Goal: Task Accomplishment & Management: Use online tool/utility

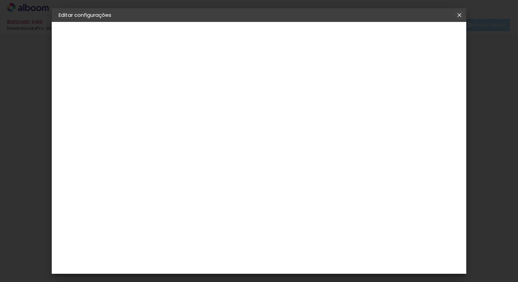
click at [460, 16] on iron-icon at bounding box center [459, 15] width 8 height 7
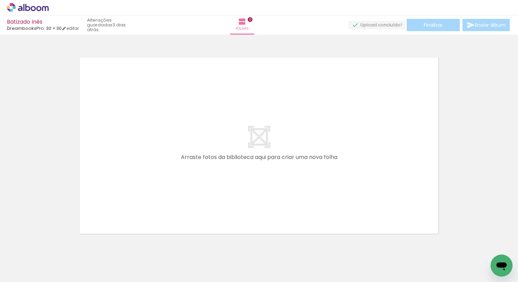
drag, startPoint x: 260, startPoint y: 263, endPoint x: 263, endPoint y: 223, distance: 40.6
click at [220, 186] on quentale-workspace at bounding box center [259, 141] width 518 height 282
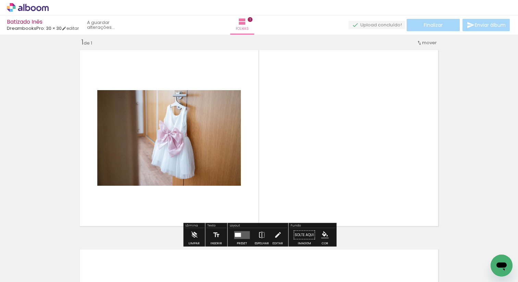
scroll to position [9, 0]
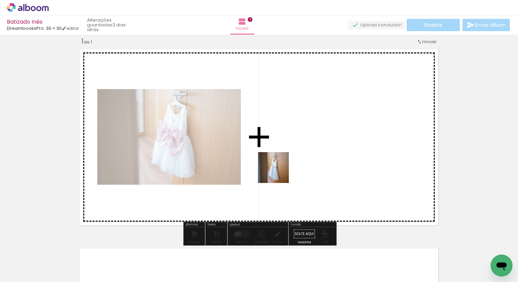
drag, startPoint x: 305, startPoint y: 265, endPoint x: 279, endPoint y: 173, distance: 96.1
click at [279, 173] on quentale-workspace at bounding box center [259, 141] width 518 height 282
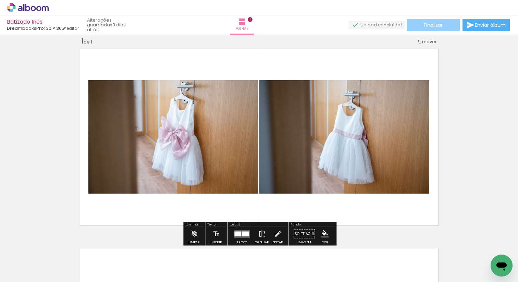
click at [414, 25] on paper-button "Finalizar" at bounding box center [433, 25] width 53 height 12
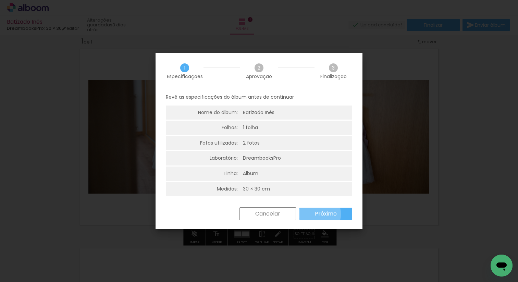
click at [0, 0] on slot "Próximo" at bounding box center [0, 0] width 0 height 0
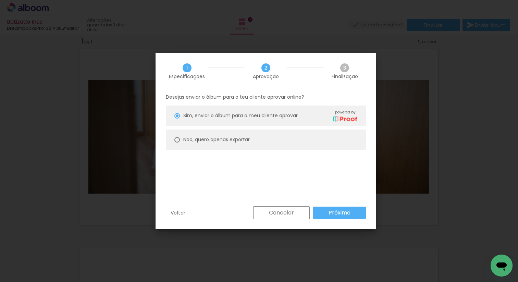
click at [320, 214] on paper-button "Próximo" at bounding box center [339, 213] width 53 height 12
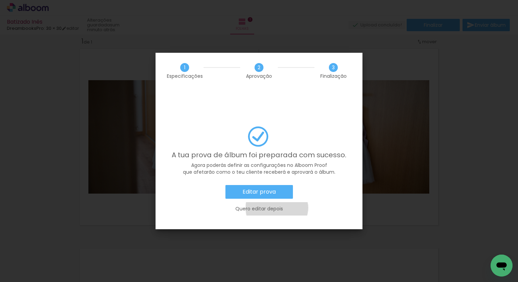
click at [0, 0] on slot "Quero editar depois" at bounding box center [0, 0] width 0 height 0
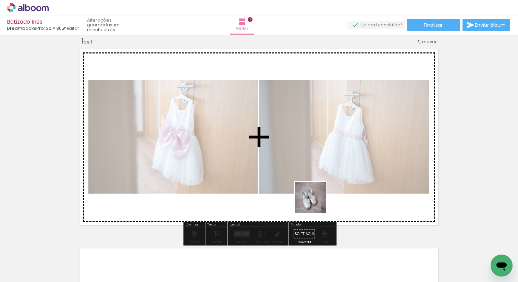
drag, startPoint x: 335, startPoint y: 254, endPoint x: 330, endPoint y: 213, distance: 41.4
click at [315, 199] on quentale-workspace at bounding box center [259, 141] width 518 height 282
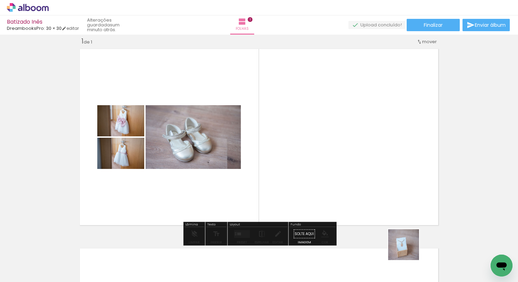
click at [367, 188] on quentale-workspace at bounding box center [259, 141] width 518 height 282
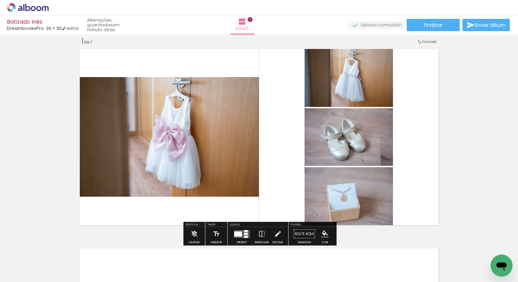
scroll to position [0, 287]
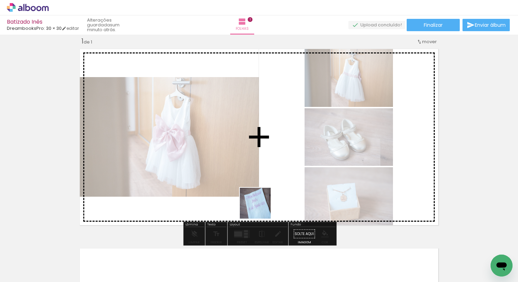
drag, startPoint x: 260, startPoint y: 208, endPoint x: 263, endPoint y: 198, distance: 10.3
click at [244, 173] on quentale-workspace at bounding box center [259, 141] width 518 height 282
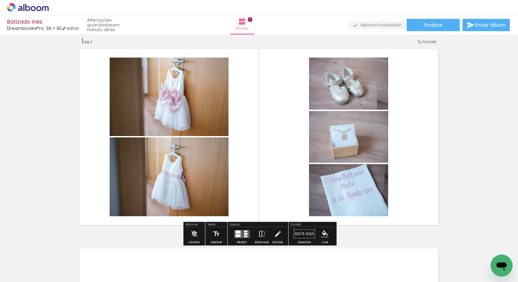
scroll to position [0, 366]
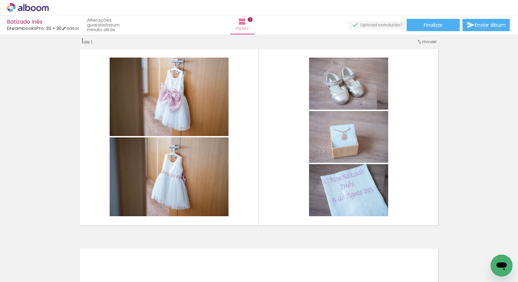
drag, startPoint x: 319, startPoint y: 261, endPoint x: 298, endPoint y: 205, distance: 60.7
click at [270, 178] on quentale-workspace at bounding box center [259, 141] width 518 height 282
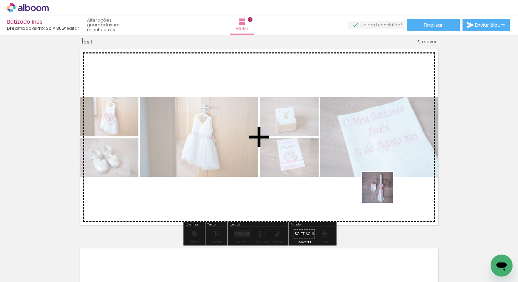
drag, startPoint x: 471, startPoint y: 262, endPoint x: 382, endPoint y: 193, distance: 112.8
click at [382, 193] on quentale-workspace at bounding box center [259, 141] width 518 height 282
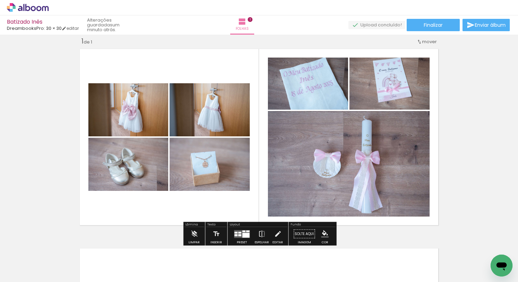
scroll to position [0, 566]
drag, startPoint x: 308, startPoint y: 195, endPoint x: 285, endPoint y: 163, distance: 38.5
click at [285, 163] on quentale-workspace at bounding box center [259, 141] width 518 height 282
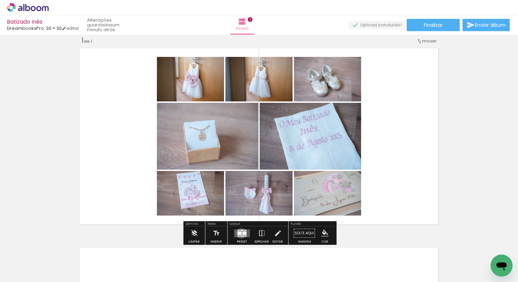
click at [240, 233] on div at bounding box center [239, 232] width 4 height 3
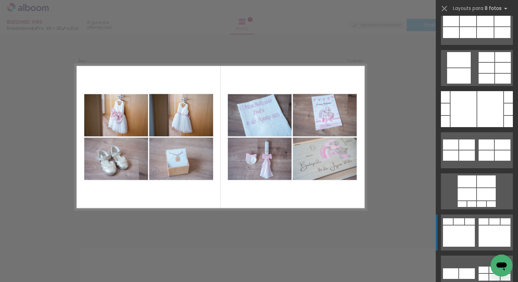
scroll to position [712, 0]
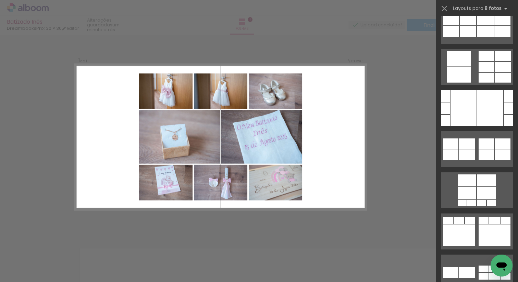
click at [390, 175] on div "Confirmar Cancelar" at bounding box center [259, 233] width 518 height 415
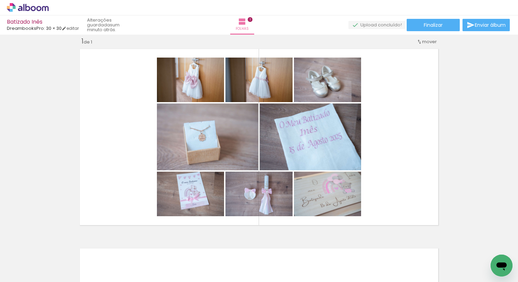
scroll to position [0, 30]
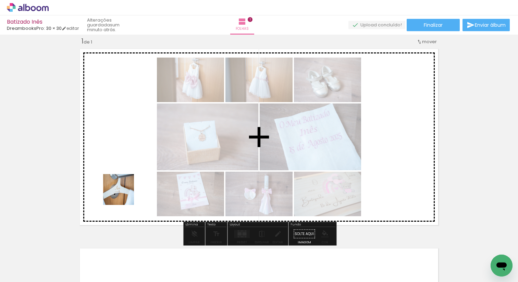
drag, startPoint x: 111, startPoint y: 260, endPoint x: 126, endPoint y: 193, distance: 69.4
click at [124, 190] on quentale-workspace at bounding box center [259, 141] width 518 height 282
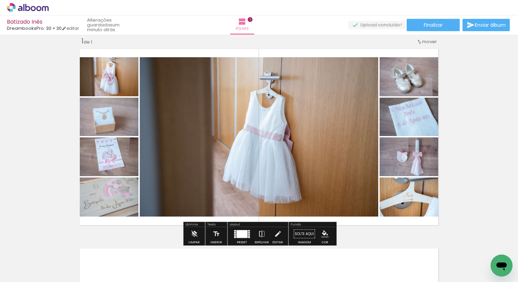
scroll to position [0, 0]
click at [244, 237] on div at bounding box center [242, 234] width 19 height 14
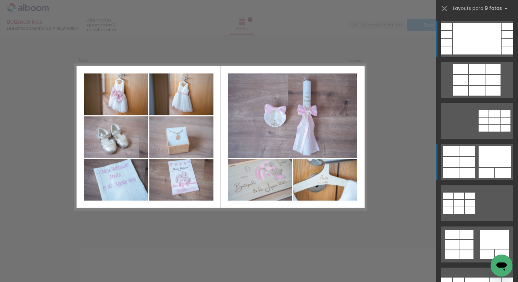
click at [476, 98] on quentale-layouter at bounding box center [477, 80] width 72 height 36
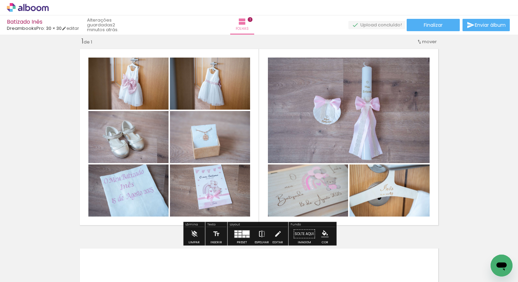
click at [262, 231] on iron-icon at bounding box center [262, 234] width 8 height 14
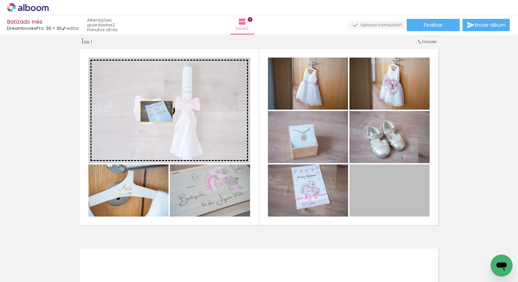
drag, startPoint x: 386, startPoint y: 193, endPoint x: 155, endPoint y: 111, distance: 244.6
click at [0, 0] on slot at bounding box center [0, 0] width 0 height 0
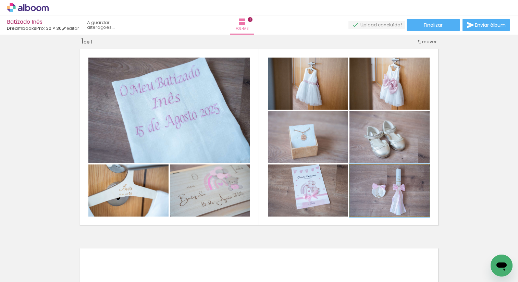
drag, startPoint x: 384, startPoint y: 191, endPoint x: 361, endPoint y: 191, distance: 23.3
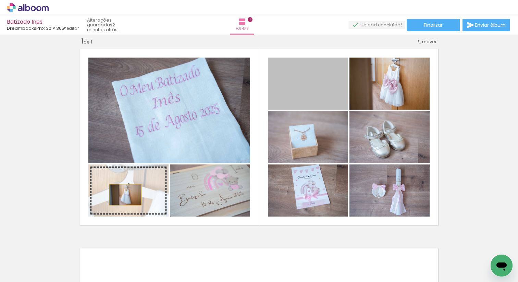
drag, startPoint x: 310, startPoint y: 82, endPoint x: 170, endPoint y: 164, distance: 163.1
click at [0, 0] on slot at bounding box center [0, 0] width 0 height 0
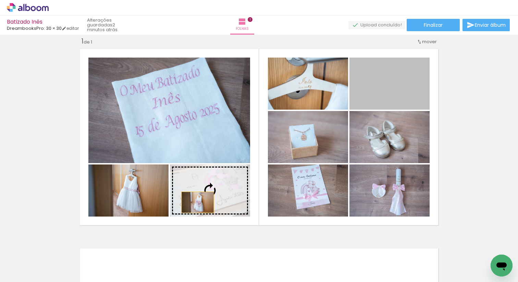
drag, startPoint x: 398, startPoint y: 83, endPoint x: 204, endPoint y: 195, distance: 223.7
click at [0, 0] on slot at bounding box center [0, 0] width 0 height 0
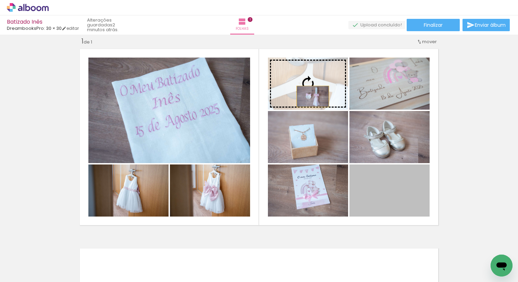
drag, startPoint x: 329, startPoint y: 124, endPoint x: 312, endPoint y: 90, distance: 37.7
click at [0, 0] on slot at bounding box center [0, 0] width 0 height 0
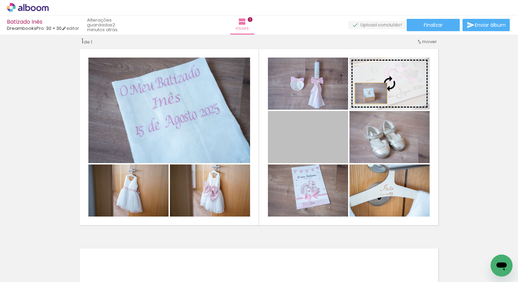
drag, startPoint x: 305, startPoint y: 142, endPoint x: 382, endPoint y: 85, distance: 95.2
click at [0, 0] on slot at bounding box center [0, 0] width 0 height 0
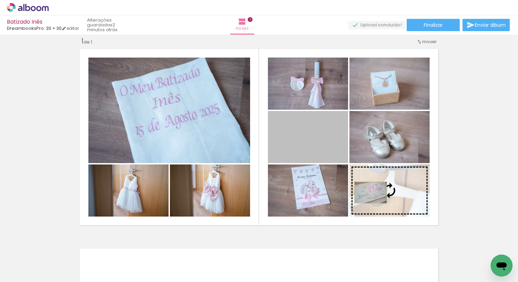
drag, startPoint x: 304, startPoint y: 147, endPoint x: 371, endPoint y: 192, distance: 80.2
click at [0, 0] on slot at bounding box center [0, 0] width 0 height 0
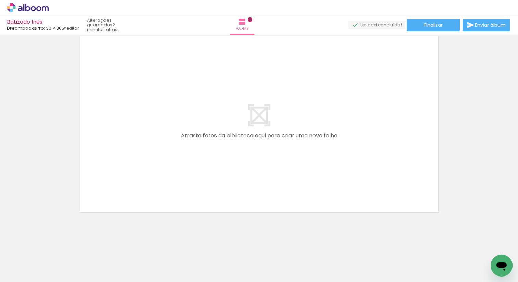
scroll to position [0, 849]
drag, startPoint x: 108, startPoint y: 264, endPoint x: 114, endPoint y: 190, distance: 74.3
click at [112, 169] on quentale-workspace at bounding box center [259, 141] width 518 height 282
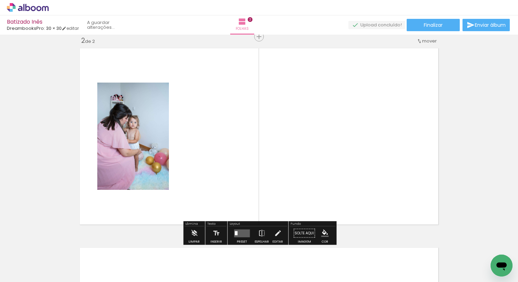
scroll to position [208, 0]
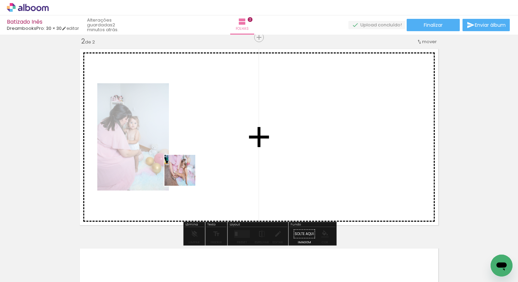
drag, startPoint x: 139, startPoint y: 260, endPoint x: 187, endPoint y: 171, distance: 100.6
click at [187, 171] on quentale-workspace at bounding box center [259, 141] width 518 height 282
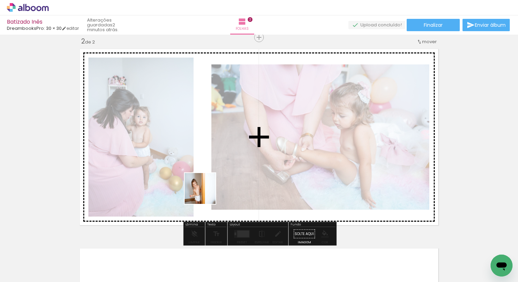
drag, startPoint x: 210, startPoint y: 216, endPoint x: 205, endPoint y: 192, distance: 24.5
click at [205, 192] on quentale-workspace at bounding box center [259, 141] width 518 height 282
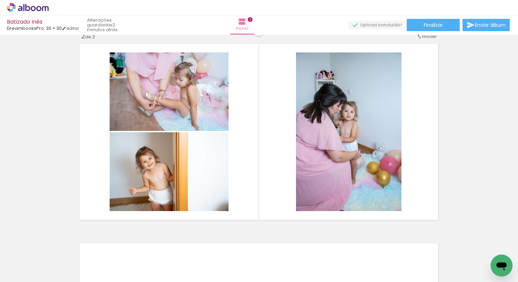
scroll to position [0, 1123]
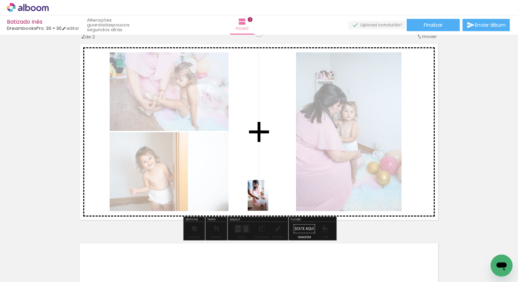
drag, startPoint x: 286, startPoint y: 261, endPoint x: 268, endPoint y: 200, distance: 62.8
click at [268, 200] on quentale-workspace at bounding box center [259, 141] width 518 height 282
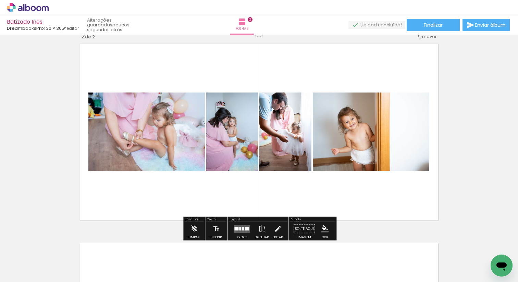
click at [35, 267] on div at bounding box center [19, 259] width 31 height 21
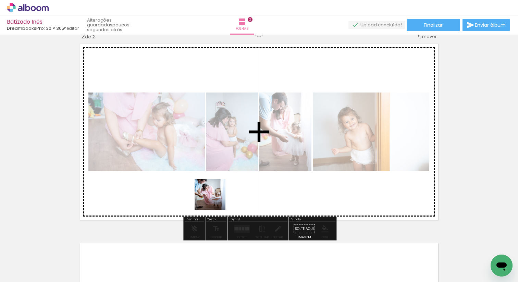
drag, startPoint x: 215, startPoint y: 236, endPoint x: 218, endPoint y: 202, distance: 34.4
click at [215, 199] on quentale-workspace at bounding box center [259, 141] width 518 height 282
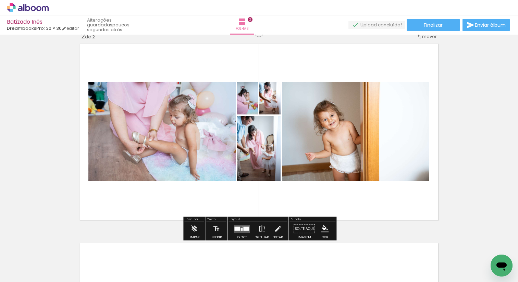
scroll to position [0, 1208]
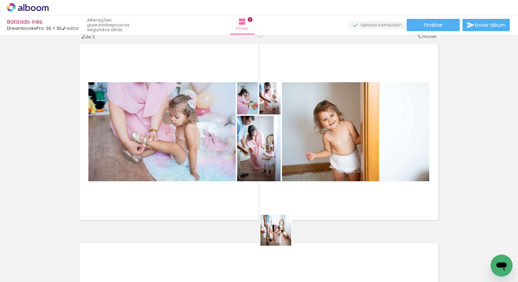
click at [273, 190] on quentale-workspace at bounding box center [259, 141] width 518 height 282
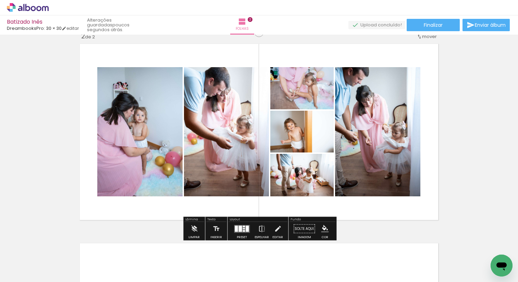
scroll to position [0, 1252]
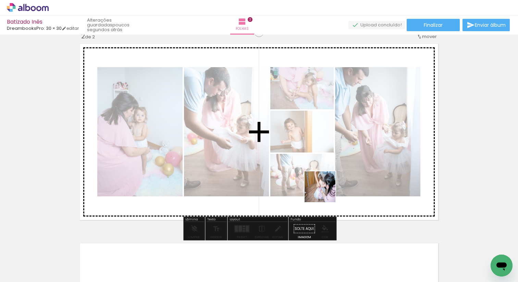
drag, startPoint x: 345, startPoint y: 238, endPoint x: 325, endPoint y: 192, distance: 50.2
click at [325, 192] on quentale-workspace at bounding box center [259, 141] width 518 height 282
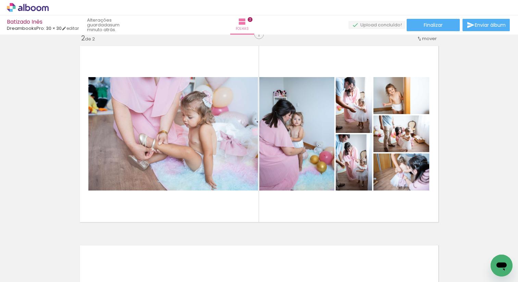
scroll to position [0, 1809]
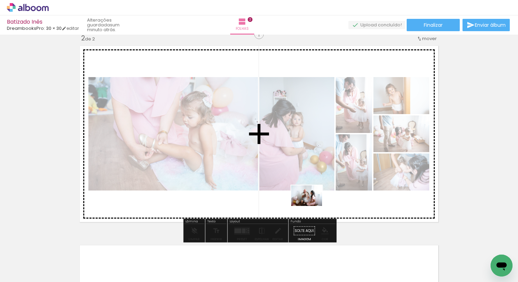
drag, startPoint x: 329, startPoint y: 264, endPoint x: 312, endPoint y: 206, distance: 60.3
click at [312, 206] on quentale-workspace at bounding box center [259, 141] width 518 height 282
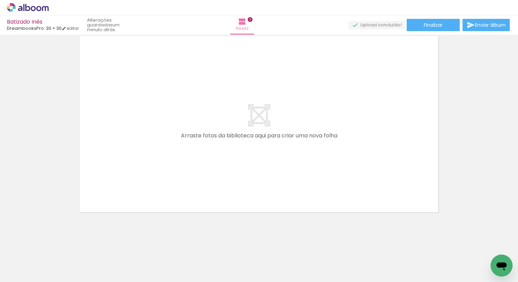
scroll to position [0, 1553]
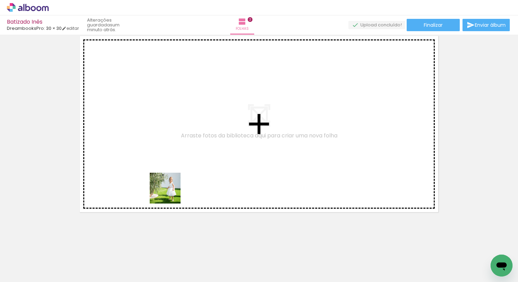
drag, startPoint x: 174, startPoint y: 257, endPoint x: 172, endPoint y: 182, distance: 75.4
click at [170, 180] on quentale-workspace at bounding box center [259, 141] width 518 height 282
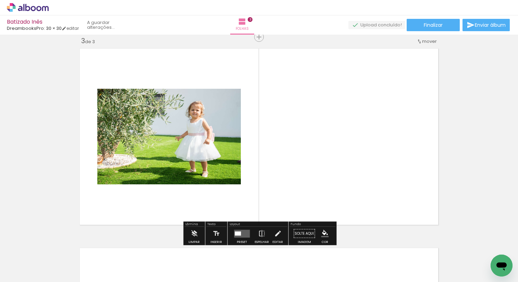
scroll to position [407, 0]
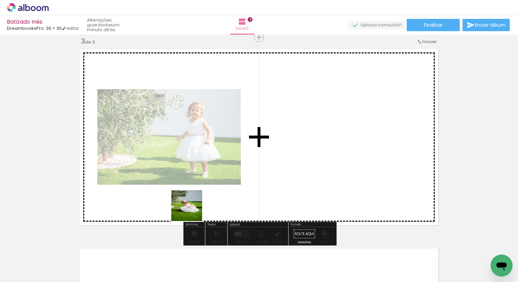
drag, startPoint x: 206, startPoint y: 267, endPoint x: 188, endPoint y: 192, distance: 77.1
click at [188, 192] on quentale-workspace at bounding box center [259, 141] width 518 height 282
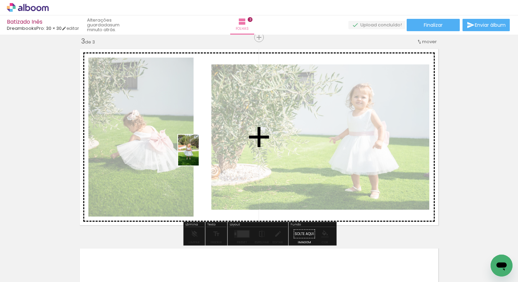
drag, startPoint x: 278, startPoint y: 257, endPoint x: 199, endPoint y: 155, distance: 129.4
click at [199, 155] on quentale-workspace at bounding box center [259, 141] width 518 height 282
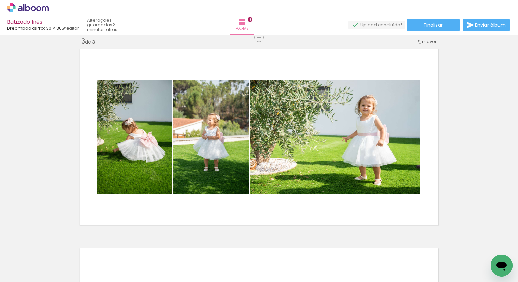
scroll to position [0, 2035]
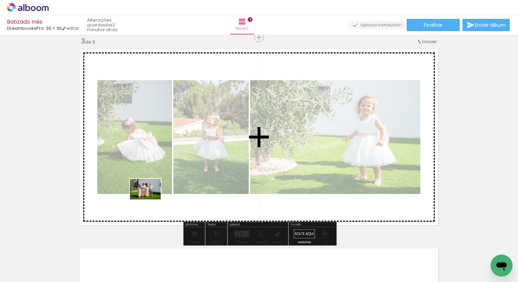
drag, startPoint x: 147, startPoint y: 260, endPoint x: 157, endPoint y: 204, distance: 57.4
click at [150, 199] on quentale-workspace at bounding box center [259, 141] width 518 height 282
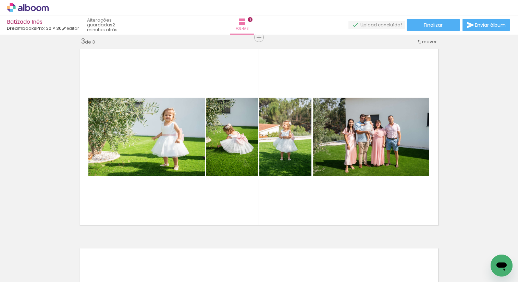
scroll to position [0, 2242]
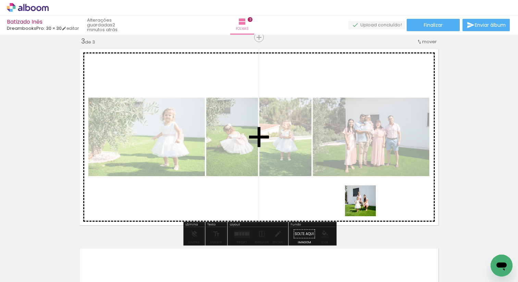
drag, startPoint x: 403, startPoint y: 264, endPoint x: 358, endPoint y: 195, distance: 82.7
click at [358, 195] on quentale-workspace at bounding box center [259, 141] width 518 height 282
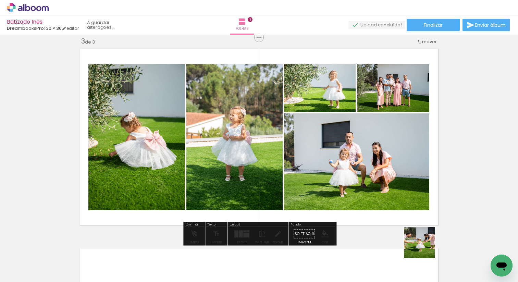
drag, startPoint x: 424, startPoint y: 248, endPoint x: 377, endPoint y: 200, distance: 66.9
click at [376, 196] on quentale-workspace at bounding box center [259, 141] width 518 height 282
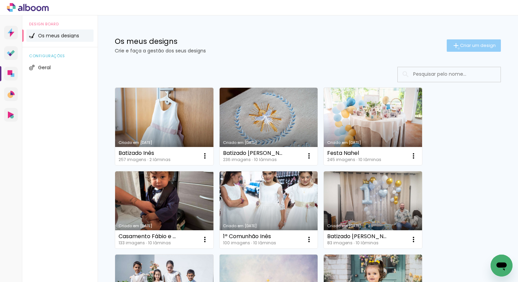
click at [457, 48] on iron-icon at bounding box center [456, 45] width 8 height 8
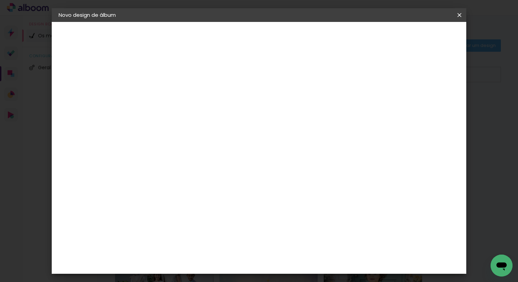
click at [0, 0] on div at bounding box center [0, 0] width 0 height 0
type input "Batizado Manel"
type paper-input "Batizado Manel"
click at [0, 0] on slot "Avançar" at bounding box center [0, 0] width 0 height 0
click at [211, 151] on paper-item "DreambooksPro" at bounding box center [181, 154] width 60 height 15
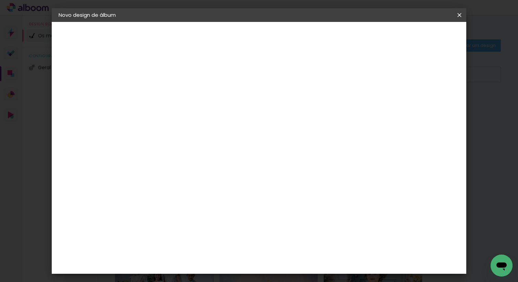
click at [271, 42] on paper-button "Avançar" at bounding box center [254, 36] width 34 height 12
click at [197, 114] on input "text" at bounding box center [184, 119] width 27 height 11
click at [299, 113] on paper-item "Álbum" at bounding box center [303, 114] width 137 height 14
type input "Álbum"
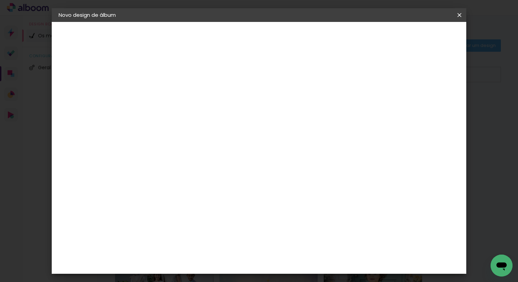
click at [217, 241] on span "30 × 30" at bounding box center [201, 248] width 32 height 14
click at [0, 0] on slot "Avançar" at bounding box center [0, 0] width 0 height 0
click at [428, 32] on paper-button "Iniciar design" at bounding box center [405, 36] width 45 height 12
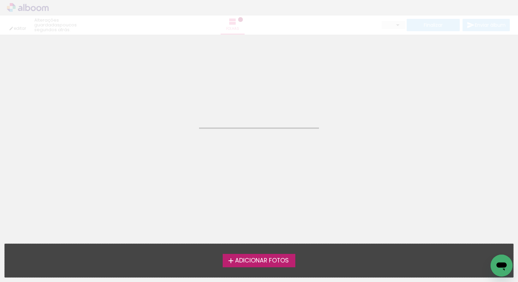
click at [270, 258] on span "Adicionar Fotos" at bounding box center [262, 261] width 54 height 6
click at [0, 0] on input "file" at bounding box center [0, 0] width 0 height 0
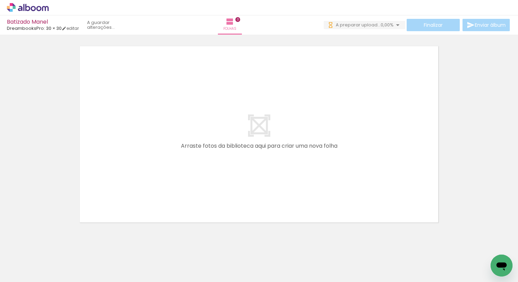
click at [376, 25] on span "A preparar upload..." at bounding box center [358, 25] width 45 height 7
click at [382, 26] on quentale-upload-monitor at bounding box center [376, 25] width 57 height 9
click at [382, 26] on span "97,22%" at bounding box center [385, 25] width 15 height 7
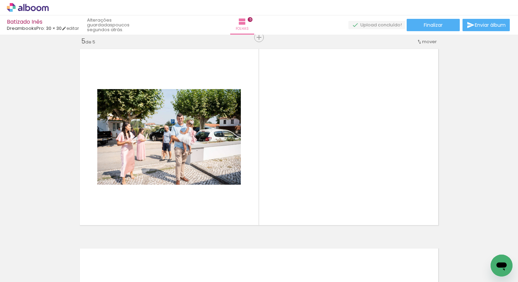
scroll to position [0, 3291]
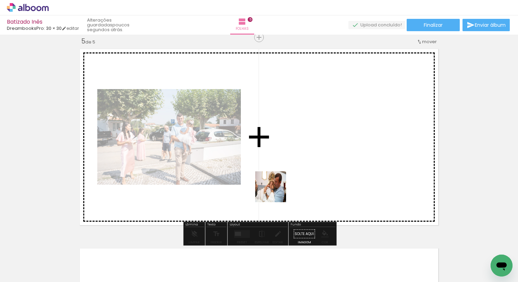
drag, startPoint x: 286, startPoint y: 220, endPoint x: 275, endPoint y: 185, distance: 35.9
click at [275, 185] on quentale-workspace at bounding box center [259, 141] width 518 height 282
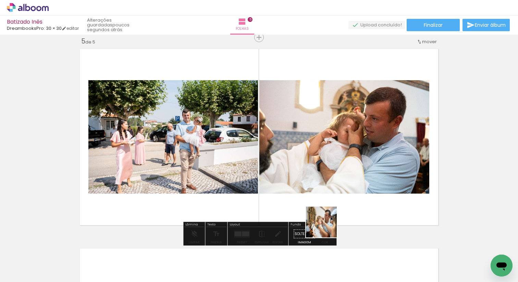
drag, startPoint x: 336, startPoint y: 252, endPoint x: 309, endPoint y: 183, distance: 74.3
click at [303, 175] on quentale-workspace at bounding box center [259, 141] width 518 height 282
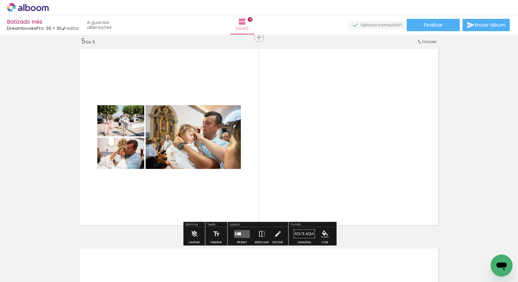
drag, startPoint x: 395, startPoint y: 262, endPoint x: 330, endPoint y: 172, distance: 111.6
click at [330, 172] on quentale-workspace at bounding box center [259, 141] width 518 height 282
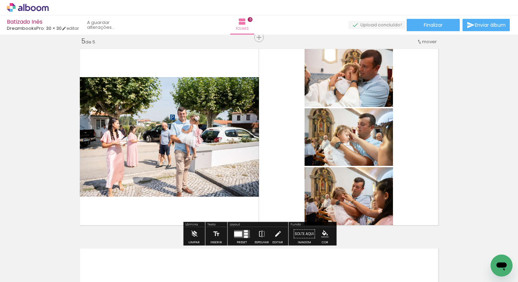
drag, startPoint x: 426, startPoint y: 258, endPoint x: 355, endPoint y: 175, distance: 109.1
click at [354, 175] on quentale-workspace at bounding box center [259, 141] width 518 height 282
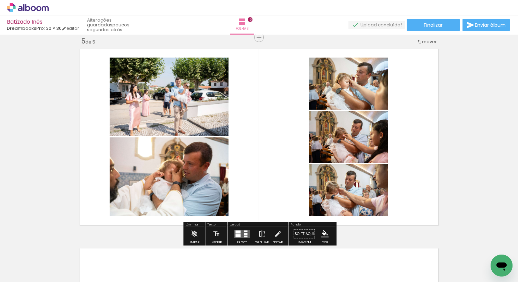
scroll to position [0, 3429]
drag, startPoint x: 332, startPoint y: 262, endPoint x: 320, endPoint y: 223, distance: 40.4
click at [303, 210] on quentale-workspace at bounding box center [259, 141] width 518 height 282
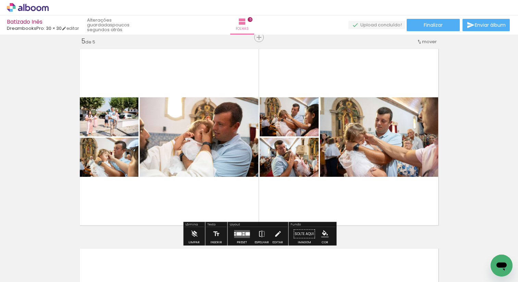
scroll to position [0, 3527]
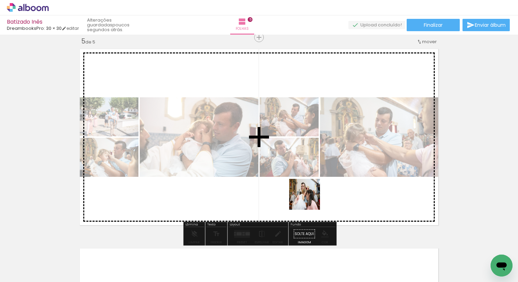
drag, startPoint x: 322, startPoint y: 218, endPoint x: 310, endPoint y: 199, distance: 22.0
click at [310, 199] on quentale-workspace at bounding box center [259, 141] width 518 height 282
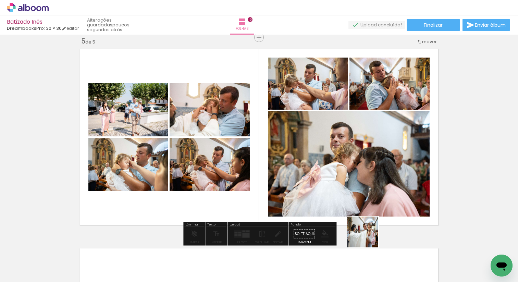
drag, startPoint x: 381, startPoint y: 262, endPoint x: 333, endPoint y: 187, distance: 89.2
click at [324, 173] on quentale-workspace at bounding box center [259, 141] width 518 height 282
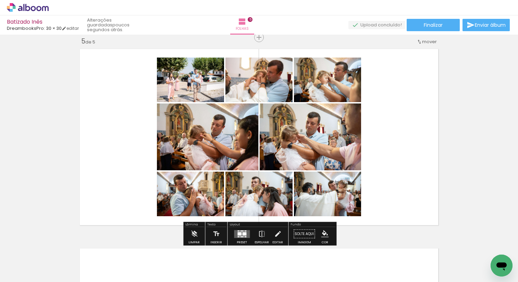
scroll to position [0, 3694]
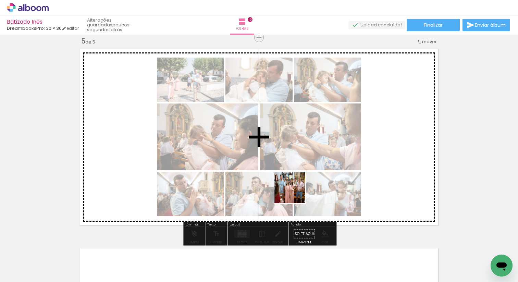
drag, startPoint x: 295, startPoint y: 259, endPoint x: 296, endPoint y: 186, distance: 73.3
click at [296, 186] on quentale-workspace at bounding box center [259, 141] width 518 height 282
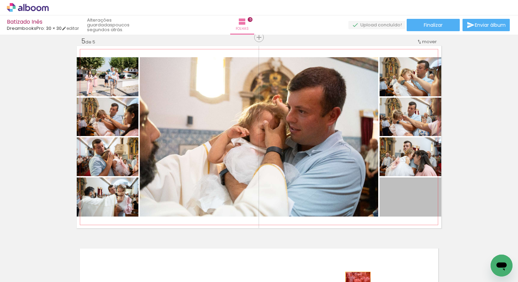
drag, startPoint x: 378, startPoint y: 249, endPoint x: 357, endPoint y: 280, distance: 36.5
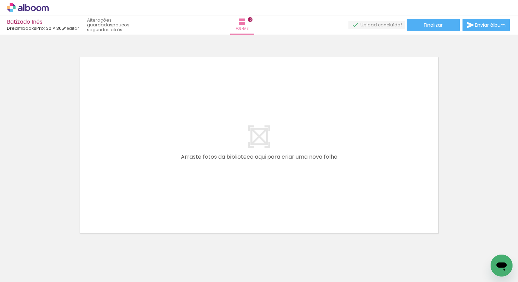
scroll to position [0, 3839]
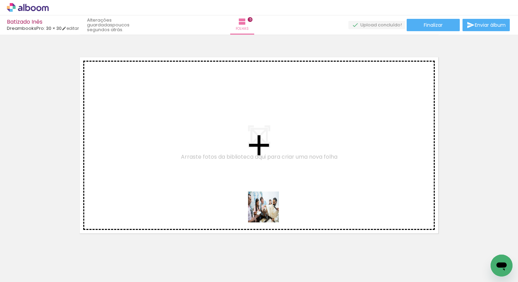
click at [269, 212] on quentale-workspace at bounding box center [259, 141] width 518 height 282
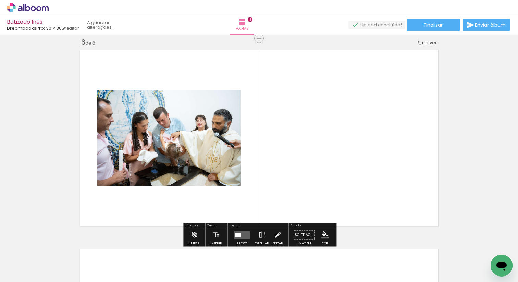
scroll to position [1006, 0]
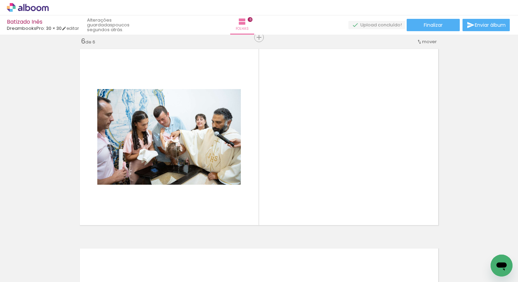
drag, startPoint x: 343, startPoint y: 264, endPoint x: 298, endPoint y: 202, distance: 76.4
click at [298, 202] on quentale-workspace at bounding box center [259, 141] width 518 height 282
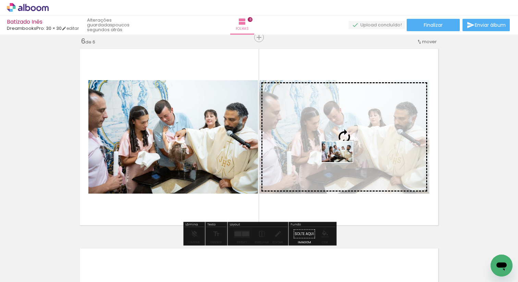
drag, startPoint x: 381, startPoint y: 265, endPoint x: 342, endPoint y: 162, distance: 110.3
click at [342, 162] on quentale-workspace at bounding box center [259, 141] width 518 height 282
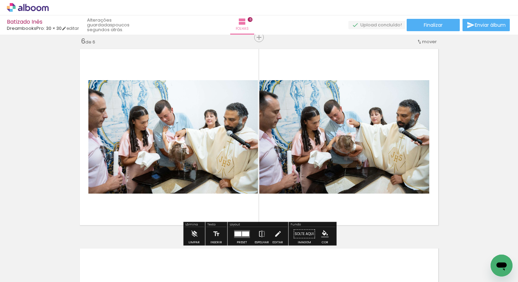
scroll to position [0, 3929]
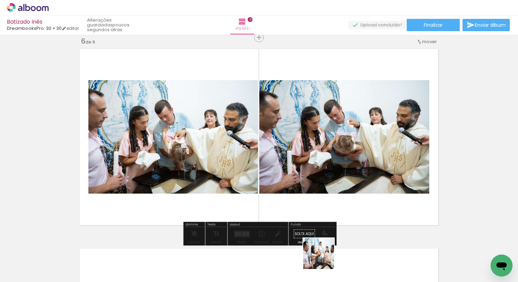
drag, startPoint x: 325, startPoint y: 263, endPoint x: 311, endPoint y: 214, distance: 50.5
click at [300, 200] on quentale-workspace at bounding box center [259, 141] width 518 height 282
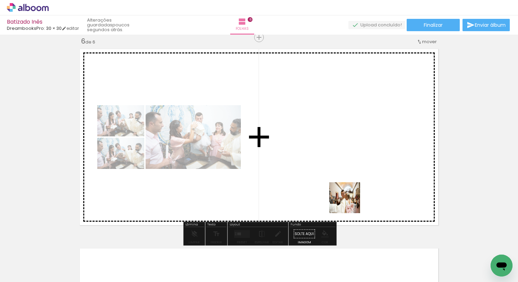
drag, startPoint x: 364, startPoint y: 262, endPoint x: 349, endPoint y: 193, distance: 70.7
click at [349, 193] on quentale-workspace at bounding box center [259, 141] width 518 height 282
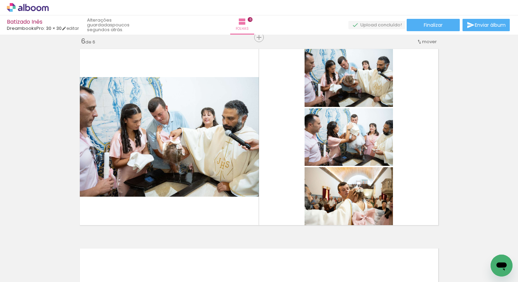
scroll to position [0, 4224]
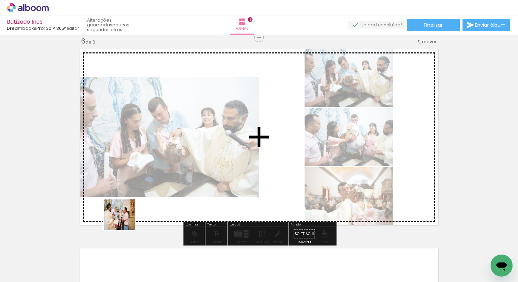
drag, startPoint x: 104, startPoint y: 264, endPoint x: 144, endPoint y: 208, distance: 68.3
click at [140, 197] on quentale-workspace at bounding box center [259, 141] width 518 height 282
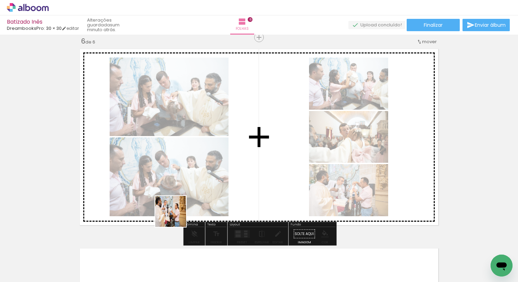
drag, startPoint x: 180, startPoint y: 266, endPoint x: 183, endPoint y: 196, distance: 69.3
click at [175, 189] on quentale-workspace at bounding box center [259, 141] width 518 height 282
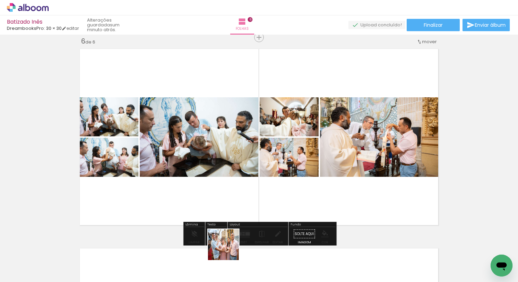
drag, startPoint x: 231, startPoint y: 263, endPoint x: 229, endPoint y: 191, distance: 71.6
click at [225, 186] on quentale-workspace at bounding box center [259, 141] width 518 height 282
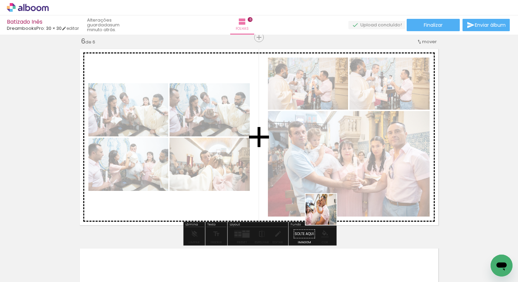
drag, startPoint x: 337, startPoint y: 265, endPoint x: 325, endPoint y: 202, distance: 64.6
click at [325, 202] on quentale-workspace at bounding box center [259, 141] width 518 height 282
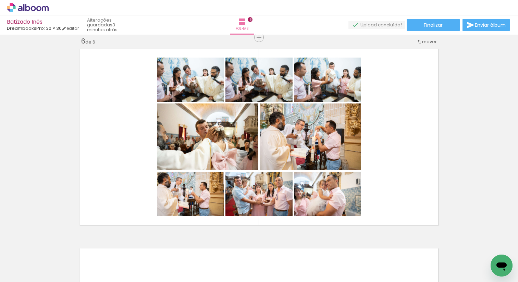
scroll to position [0, 4224]
